Goal: Obtain resource: Download file/media

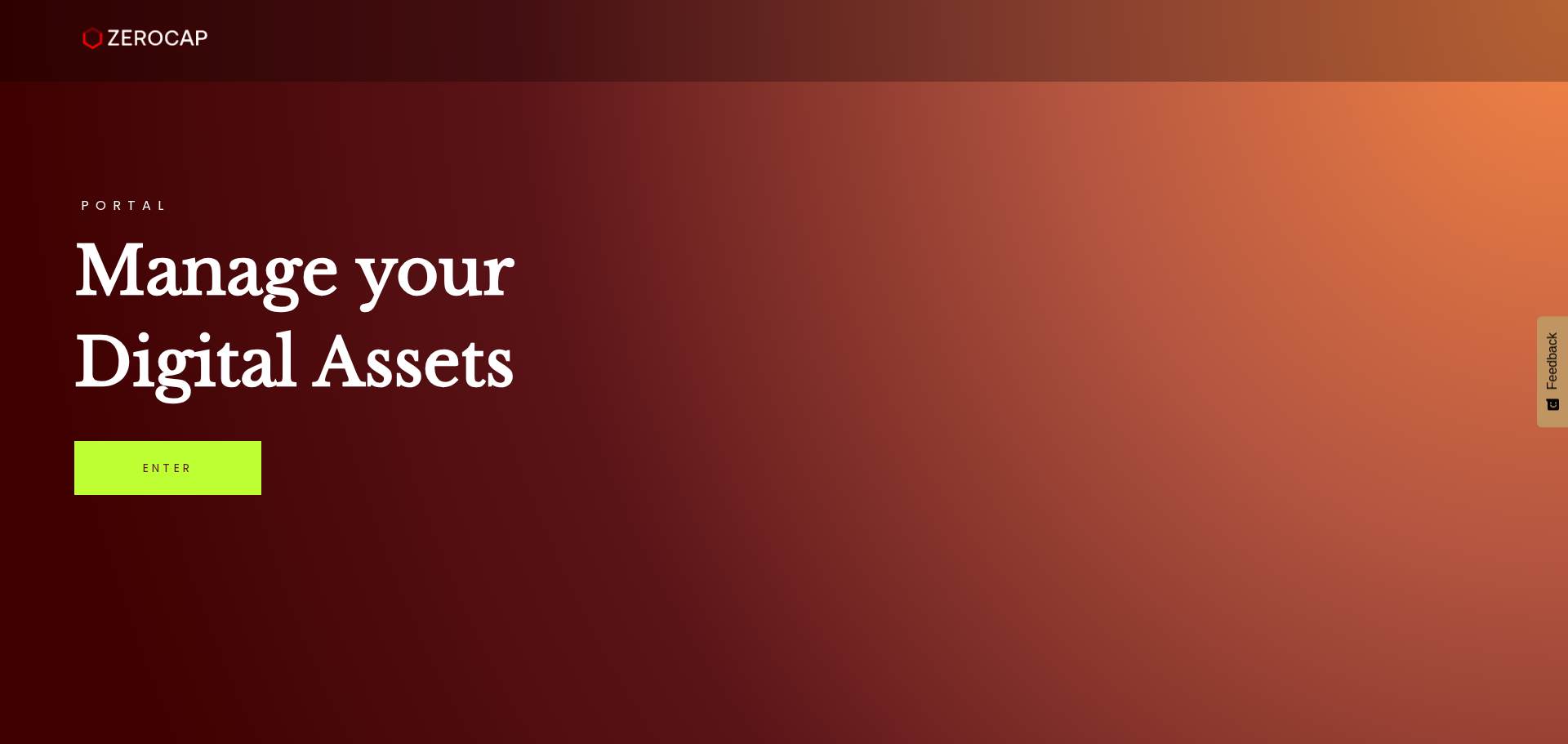
click at [237, 449] on link "Enter" at bounding box center [168, 468] width 187 height 53
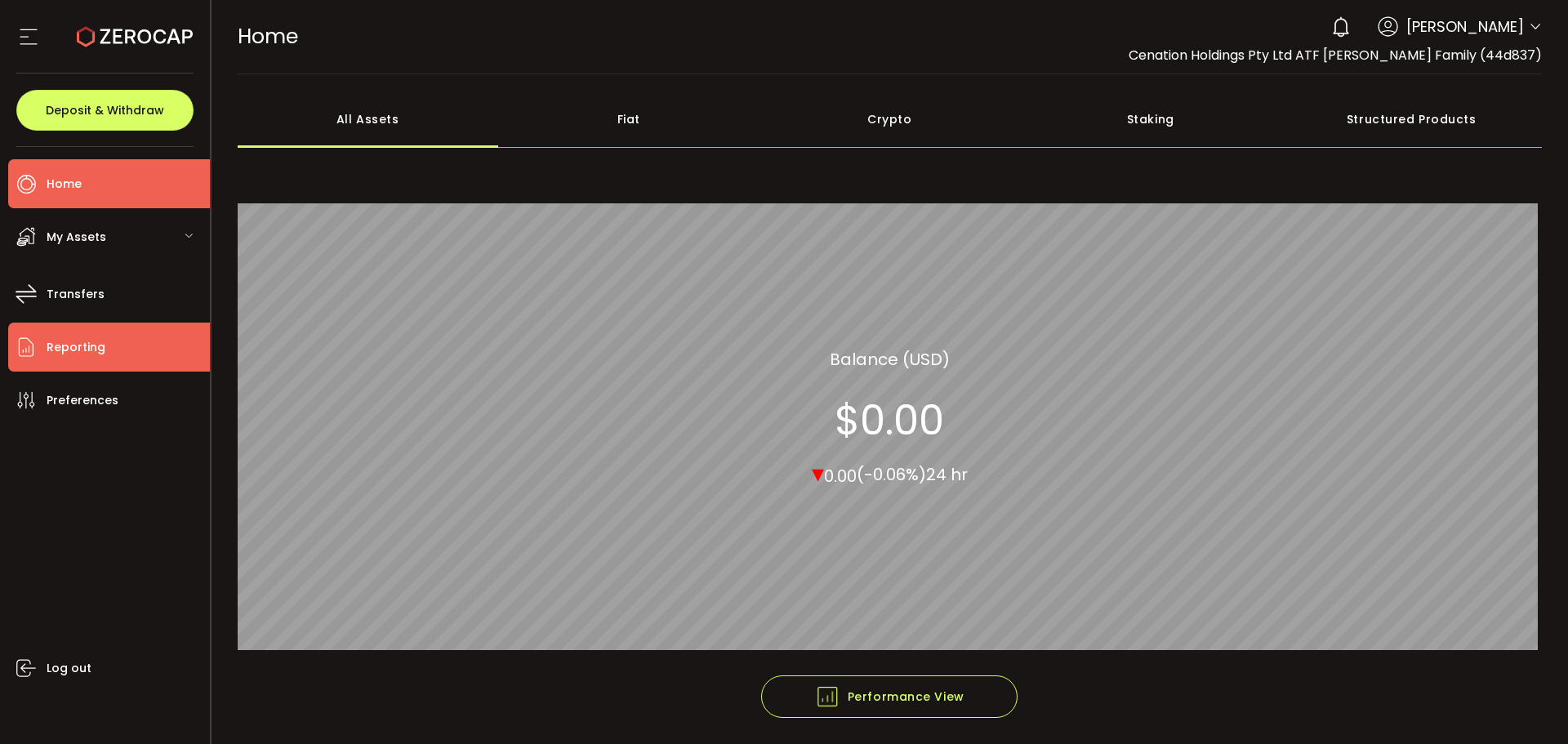
click at [98, 352] on span "Reporting" at bounding box center [76, 347] width 59 height 24
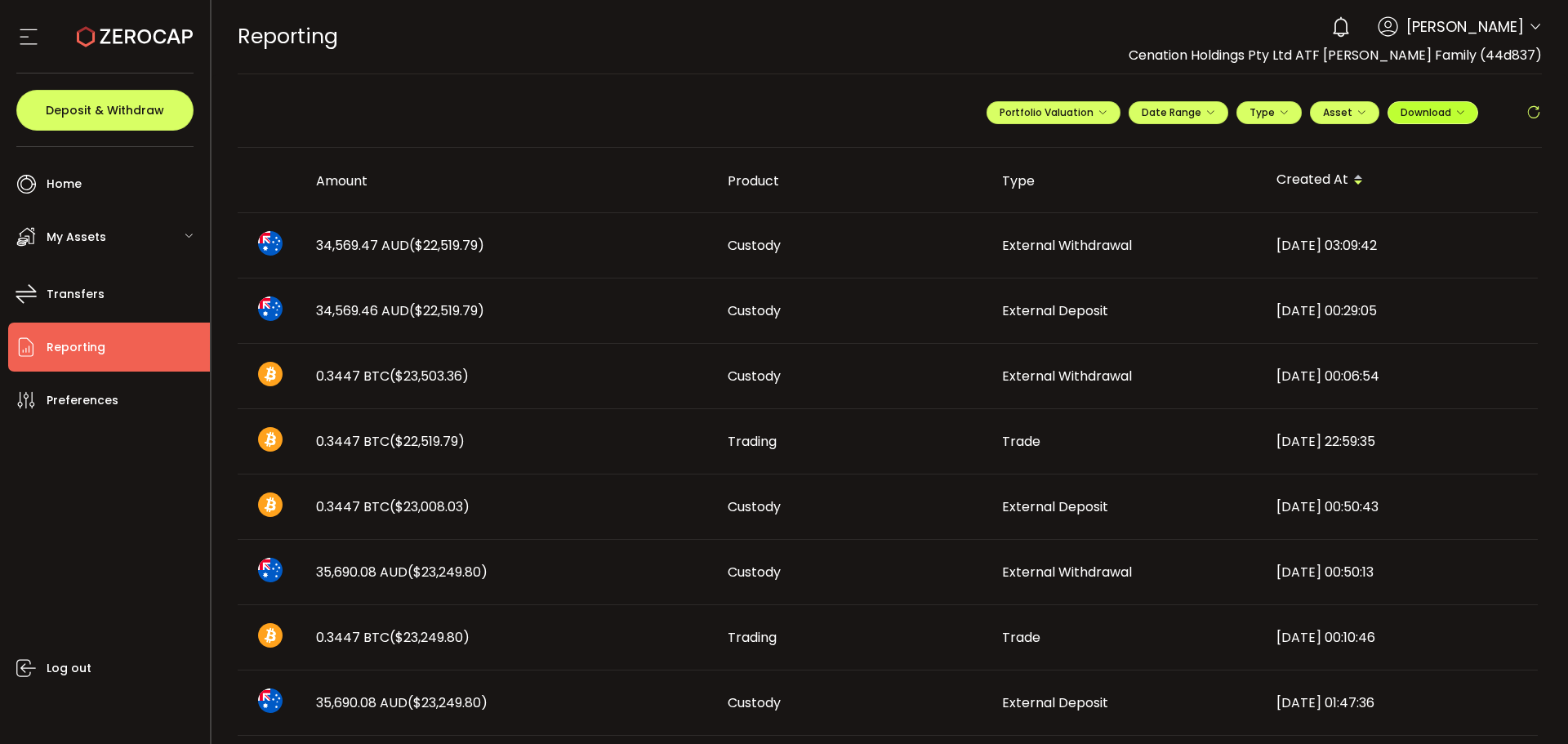
click at [1450, 110] on span "Download" at bounding box center [1432, 112] width 65 height 14
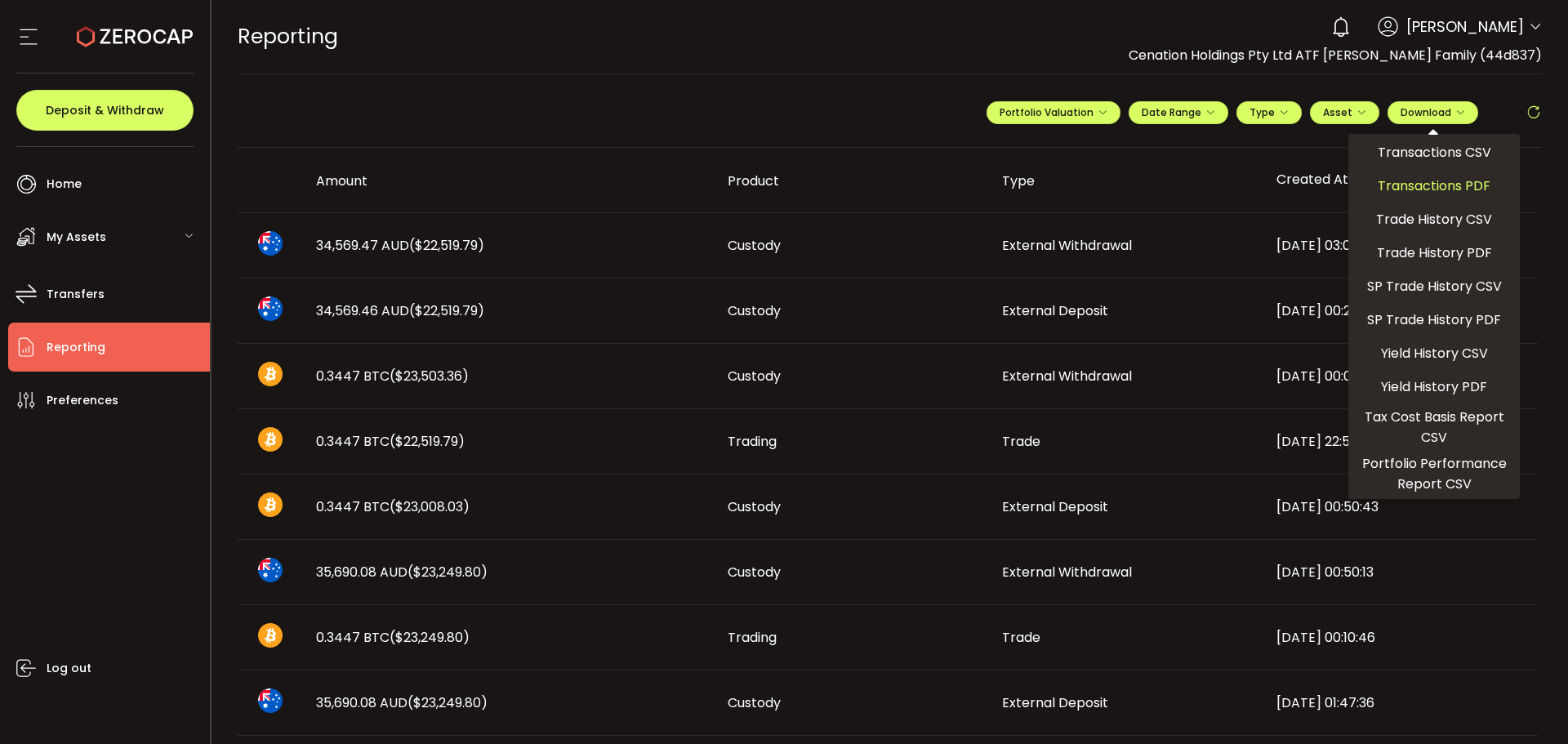
click at [1415, 186] on span "Transactions PDF" at bounding box center [1433, 185] width 113 height 20
